Goal: Transaction & Acquisition: Purchase product/service

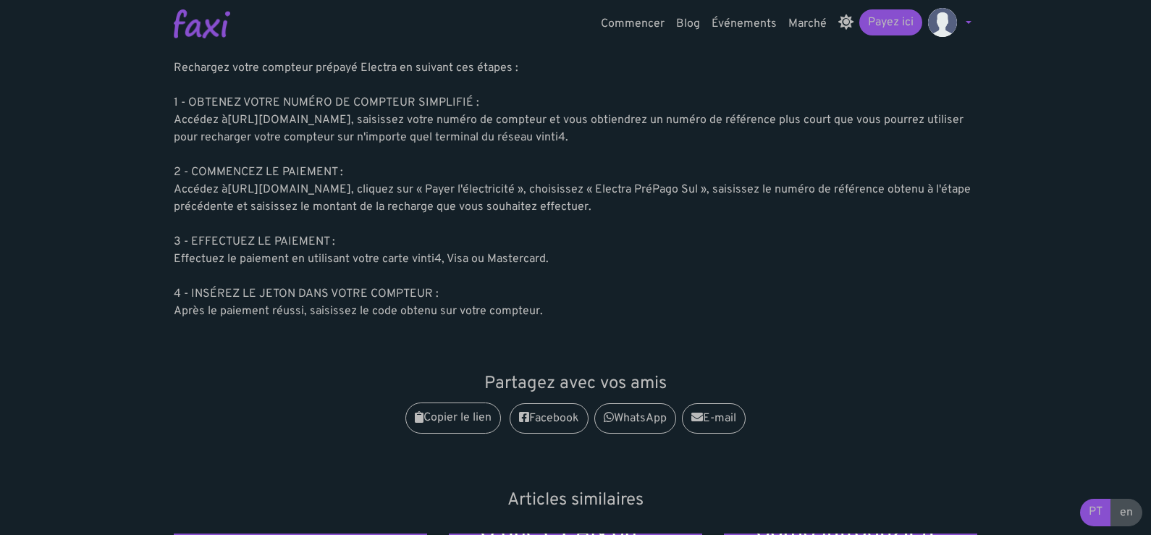
scroll to position [219, 0]
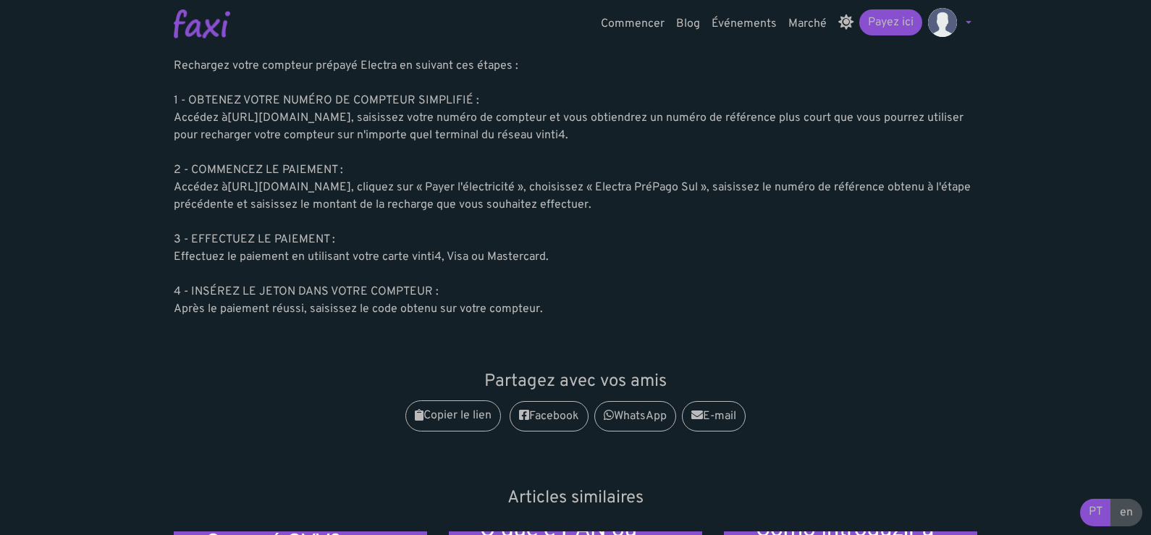
drag, startPoint x: 947, startPoint y: 20, endPoint x: 967, endPoint y: 22, distance: 19.8
click at [947, 20] on img at bounding box center [942, 22] width 29 height 29
click at [967, 22] on link at bounding box center [949, 23] width 55 height 29
click at [965, 24] on link at bounding box center [949, 23] width 55 height 29
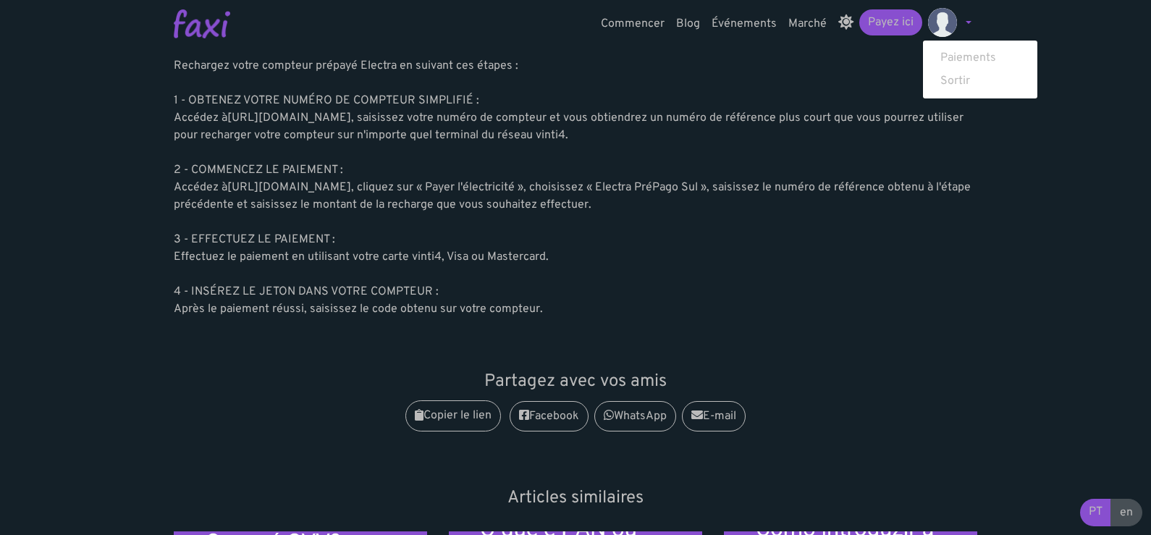
click at [949, 25] on img at bounding box center [942, 22] width 29 height 29
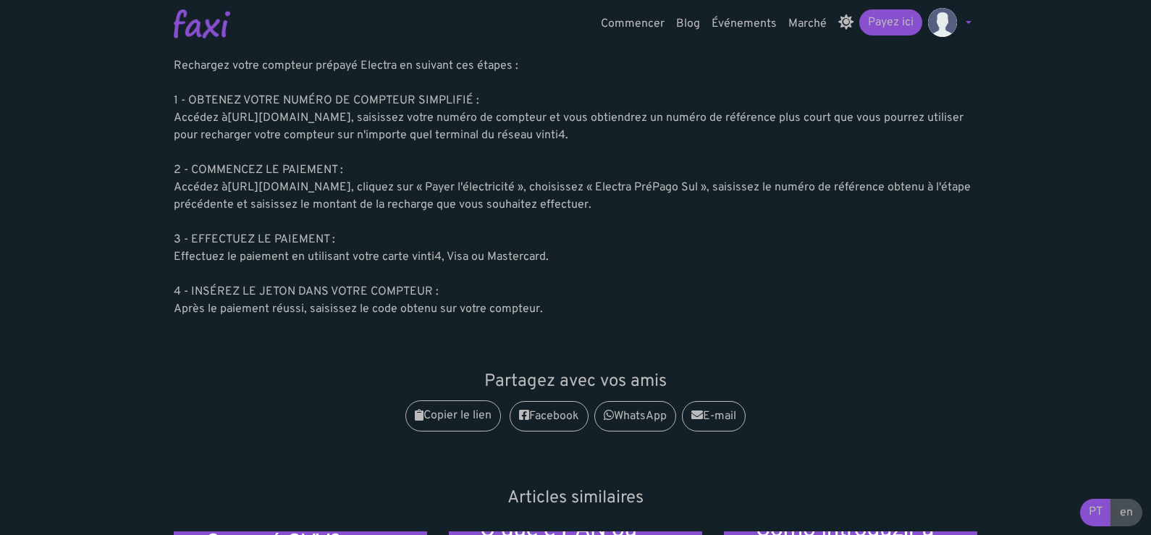
click at [949, 25] on img at bounding box center [942, 22] width 29 height 29
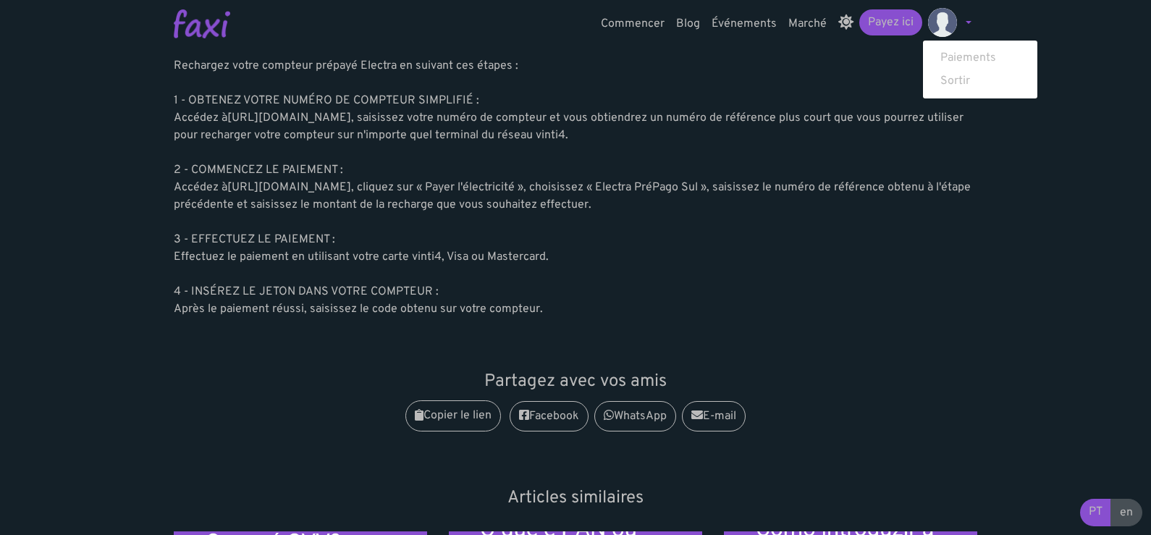
click at [942, 26] on img at bounding box center [942, 22] width 29 height 29
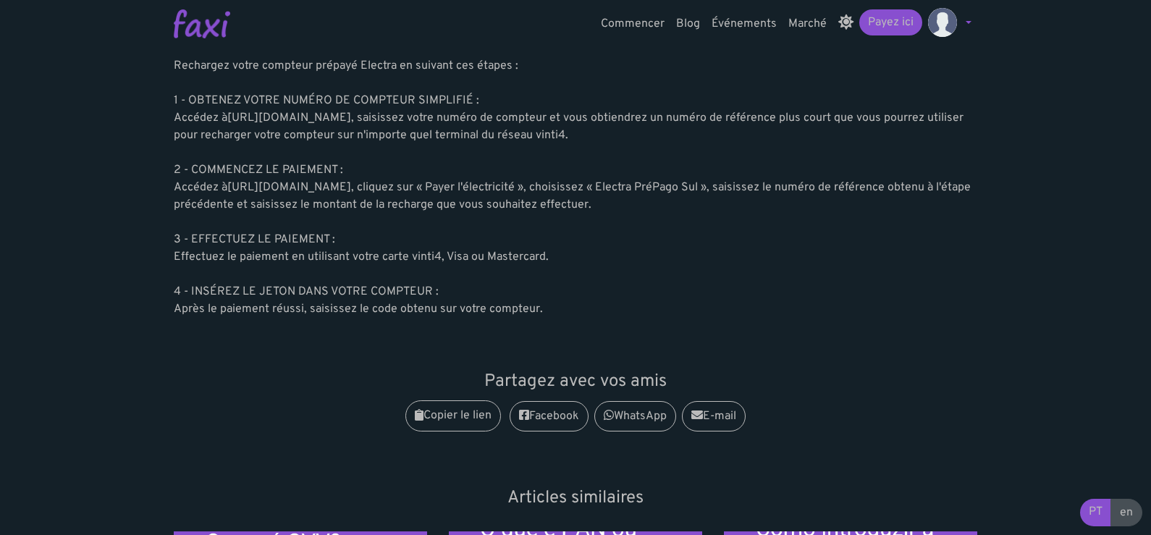
click at [939, 28] on img at bounding box center [942, 22] width 29 height 29
click at [966, 22] on link at bounding box center [949, 23] width 55 height 29
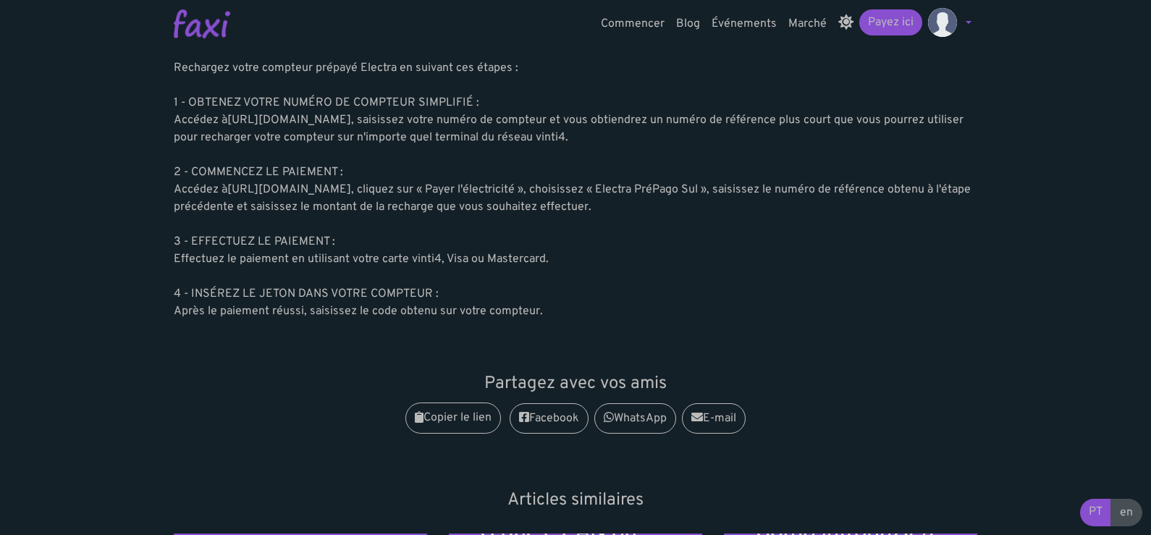
scroll to position [0, 0]
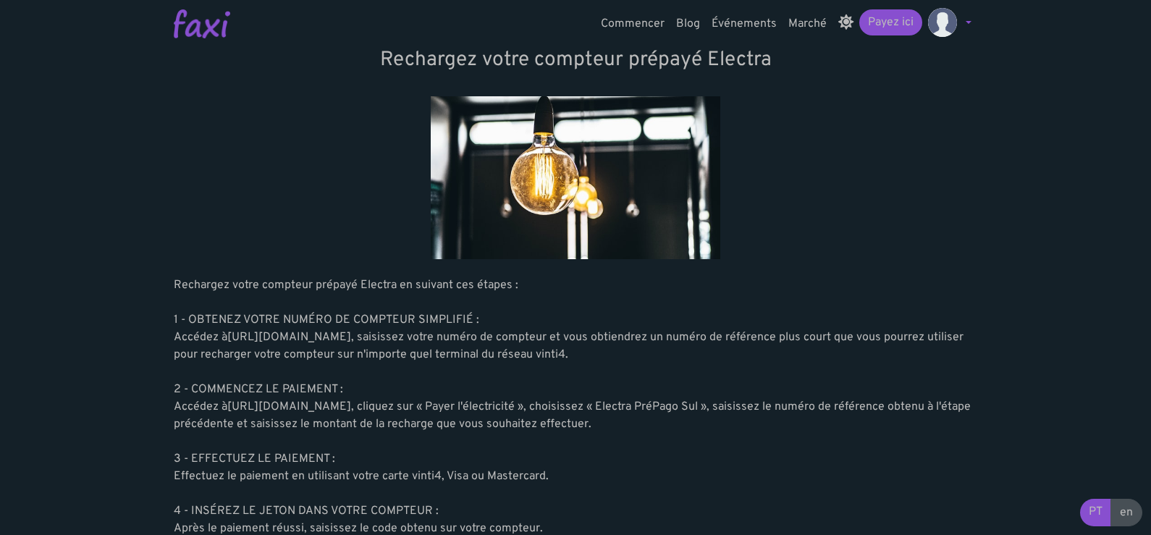
drag, startPoint x: 790, startPoint y: 14, endPoint x: 875, endPoint y: 128, distance: 141.7
click at [876, 129] on div at bounding box center [575, 177] width 803 height 163
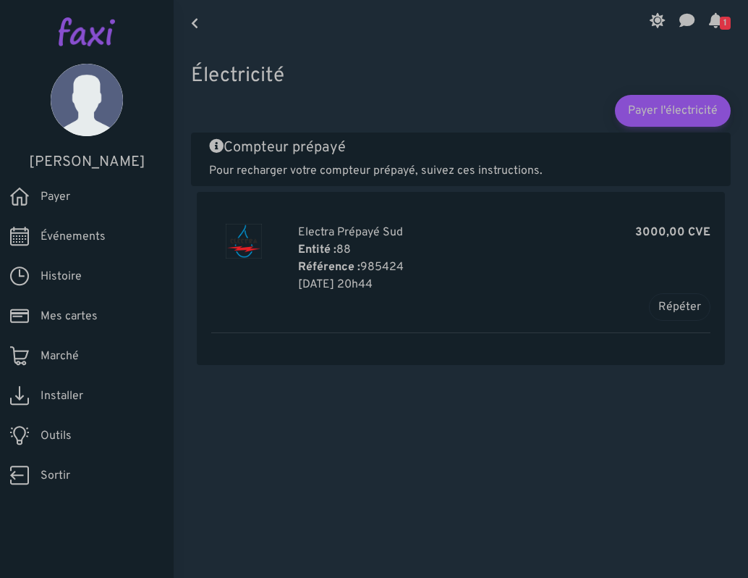
click at [709, 24] on icon at bounding box center [716, 20] width 14 height 12
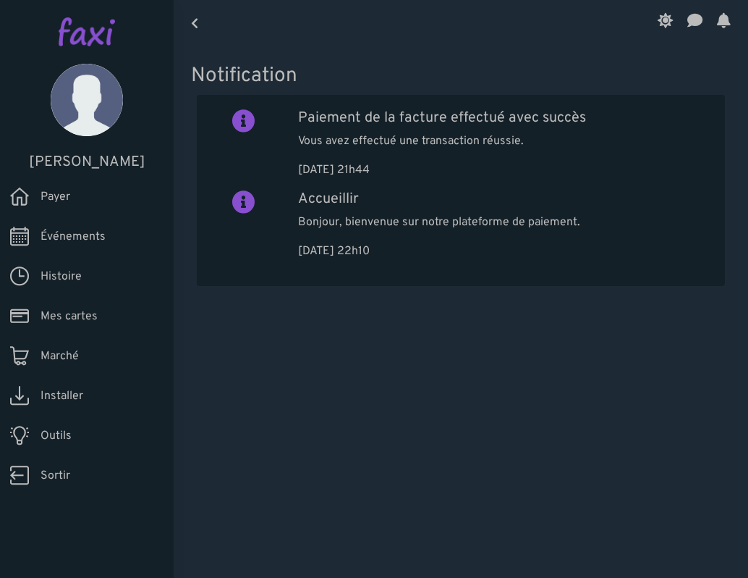
click at [63, 195] on font "Payer" at bounding box center [56, 197] width 30 height 14
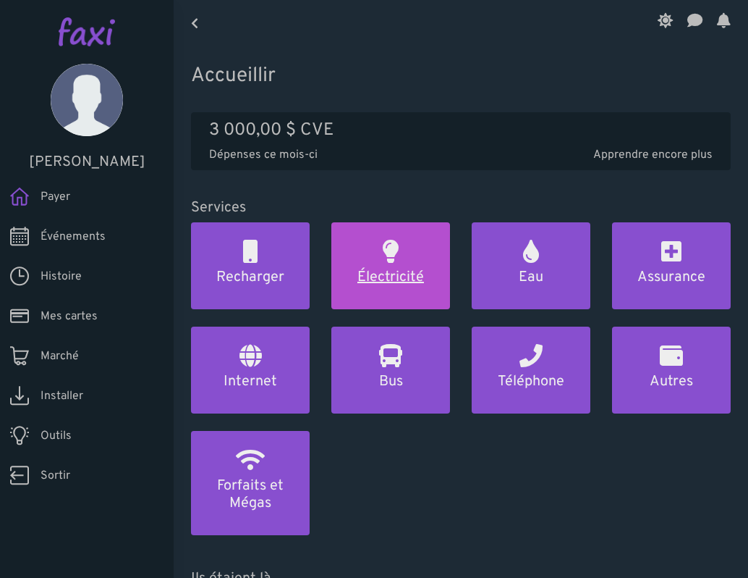
click at [385, 257] on h2 at bounding box center [391, 251] width 16 height 23
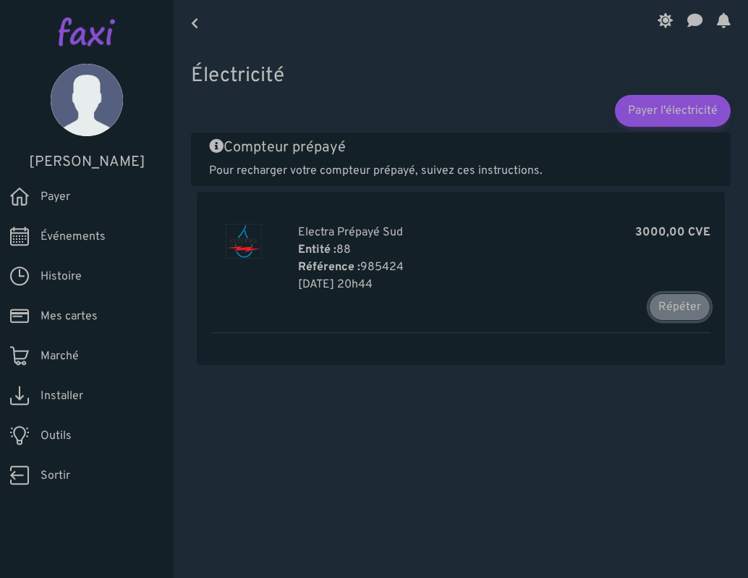
click at [688, 312] on font "Répéter" at bounding box center [680, 307] width 43 height 14
type input "******"
type input "*******"
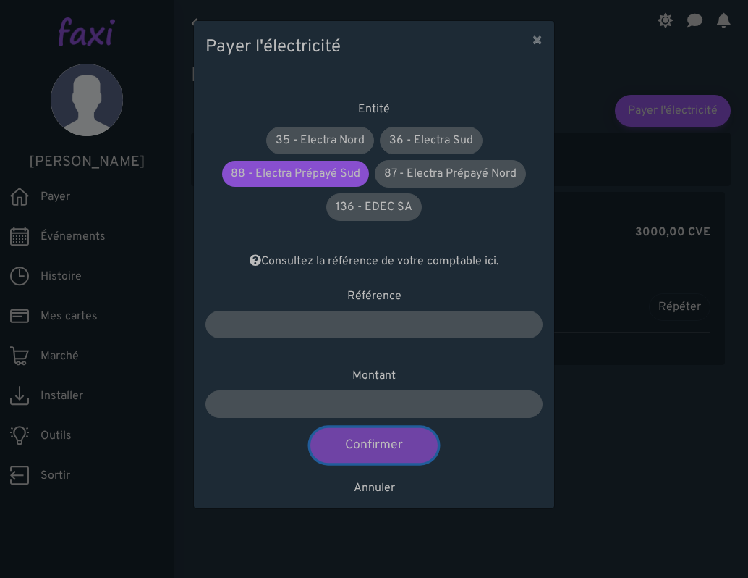
click at [392, 448] on font "Confirmer" at bounding box center [373, 445] width 57 height 16
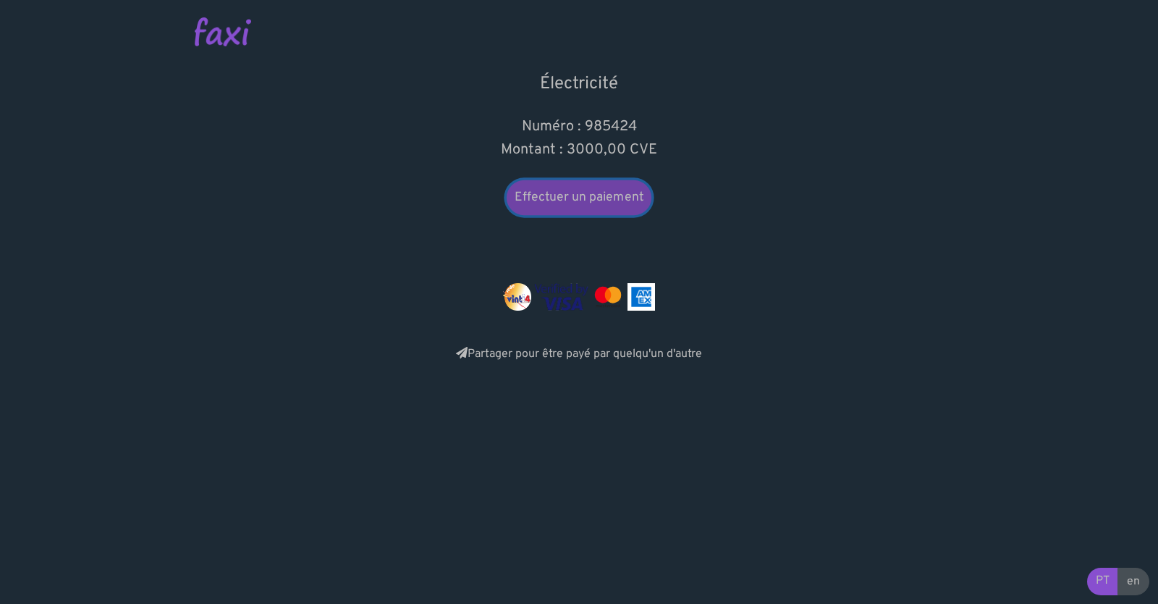
click at [556, 202] on font "Effectuer un paiement" at bounding box center [579, 198] width 129 height 16
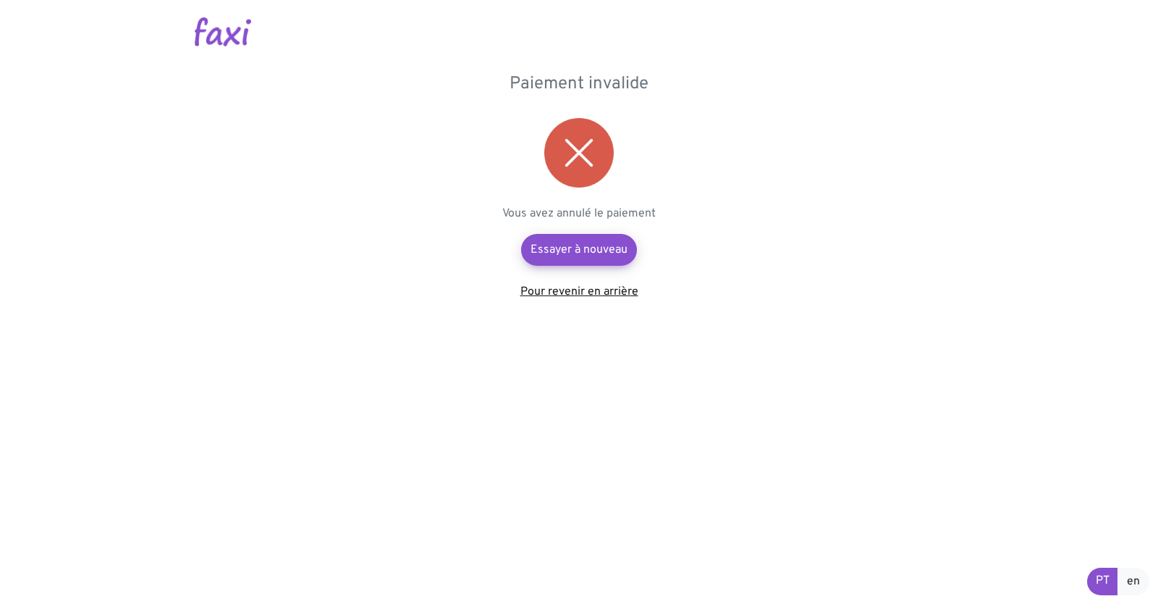
click at [563, 291] on font "Pour revenir en arrière" at bounding box center [579, 291] width 118 height 14
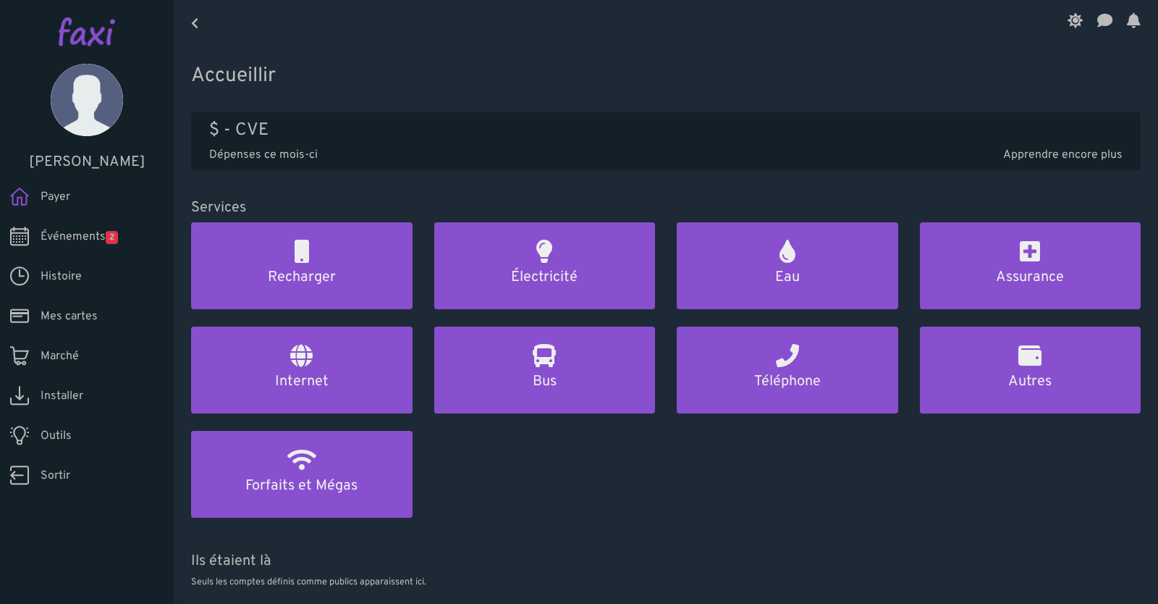
click at [93, 315] on font "Mes cartes" at bounding box center [69, 316] width 57 height 14
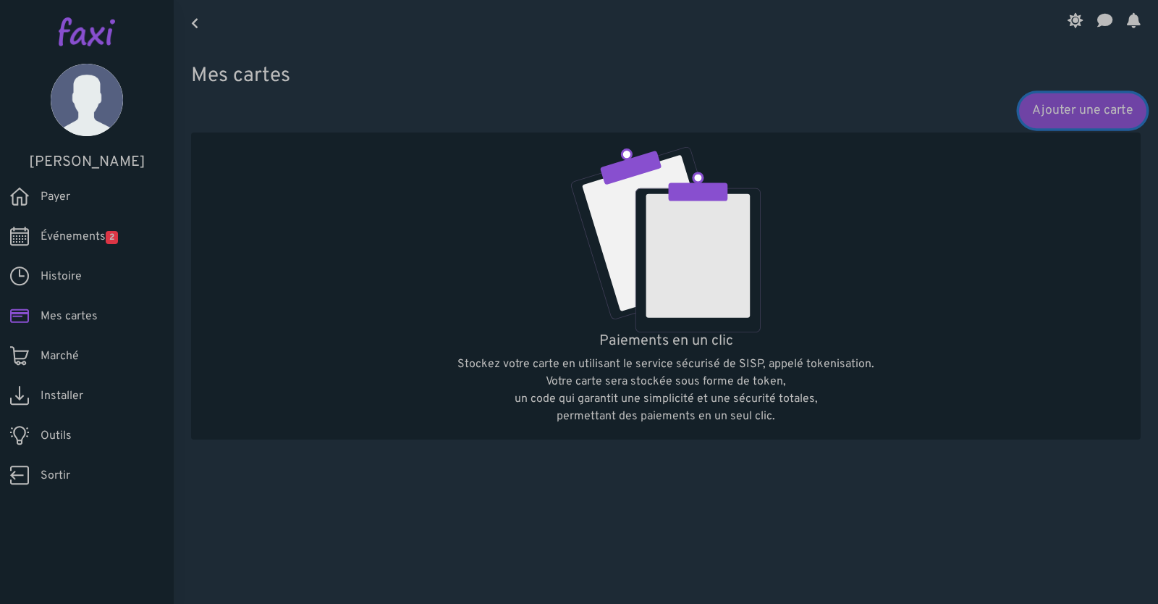
click at [1095, 118] on font "Ajouter une carte" at bounding box center [1082, 111] width 101 height 16
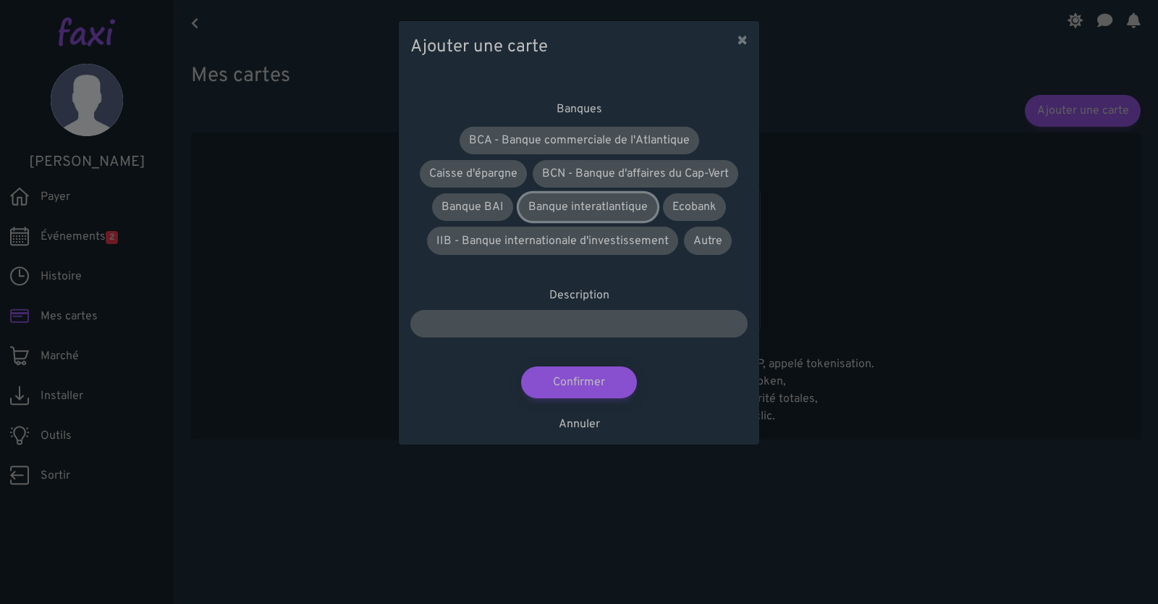
click at [602, 210] on font "Banque interatlantique" at bounding box center [587, 207] width 119 height 14
click at [595, 326] on input "text" at bounding box center [578, 324] width 337 height 28
type input "**********"
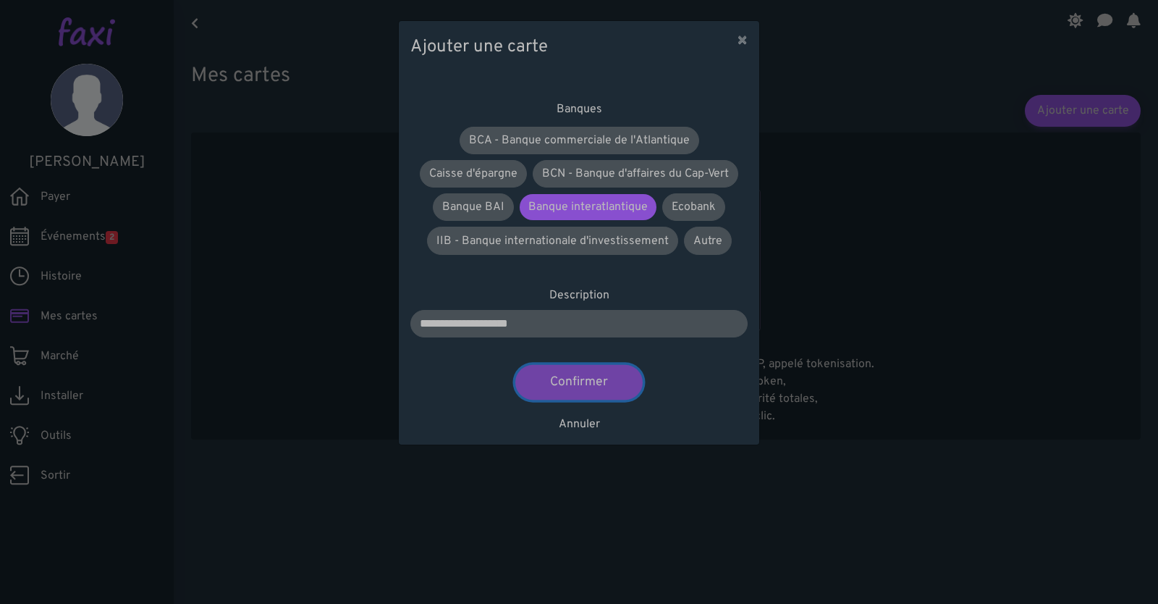
click at [567, 382] on font "Confirmer" at bounding box center [578, 382] width 57 height 16
